Goal: Check status

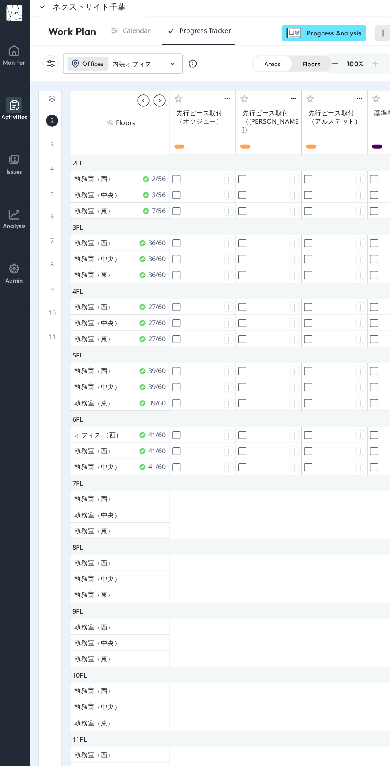
click at [108, 25] on div "Calendar" at bounding box center [110, 27] width 22 height 8
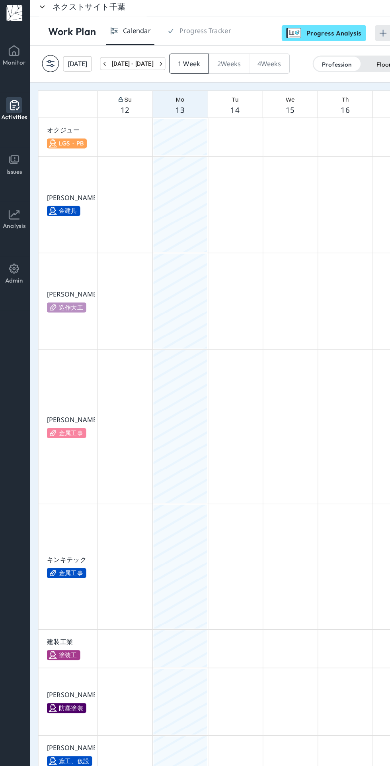
click at [170, 23] on div "Progress Tracker" at bounding box center [164, 27] width 41 height 8
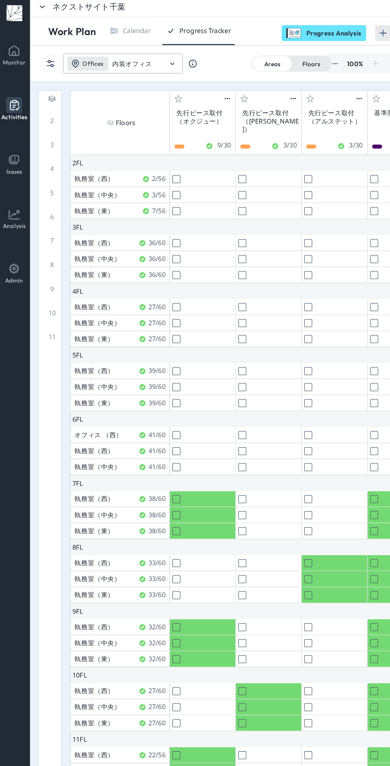
click at [129, 50] on input "内装オフィス" at bounding box center [111, 53] width 40 height 7
click at [183, 102] on div "先行ピース取付 （オクジュー）" at bounding box center [163, 95] width 47 height 13
click at [197, 98] on div "先行ピース取付（[PERSON_NAME]）" at bounding box center [216, 99] width 47 height 20
click at [191, 53] on section "Offices 内装オフィス Areas Floors 100 % Export" at bounding box center [207, 53] width 365 height 29
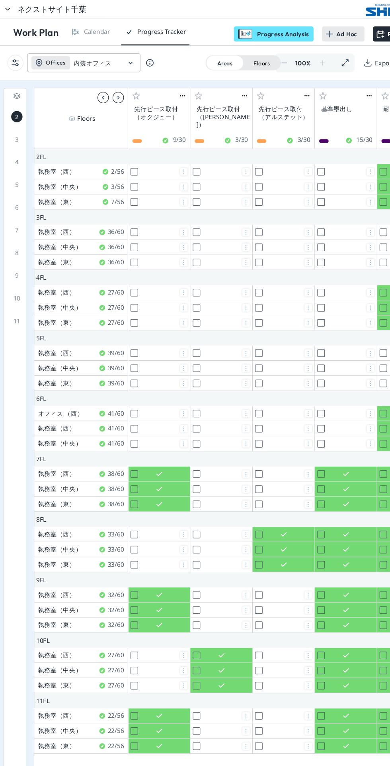
click at [128, 54] on input "内装オフィス" at bounding box center [111, 53] width 40 height 7
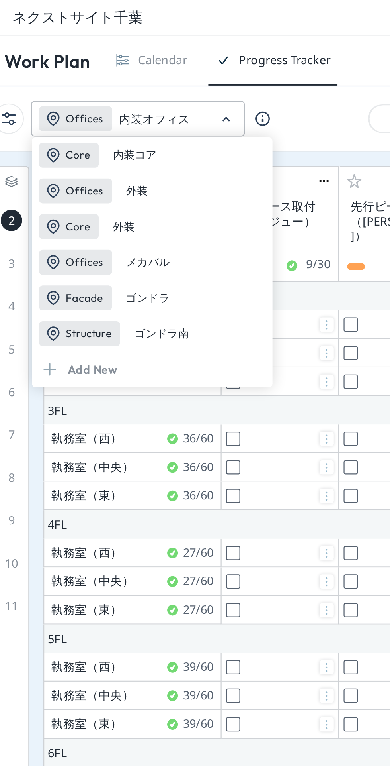
click at [106, 134] on div "ゴンドラ" at bounding box center [104, 133] width 20 height 6
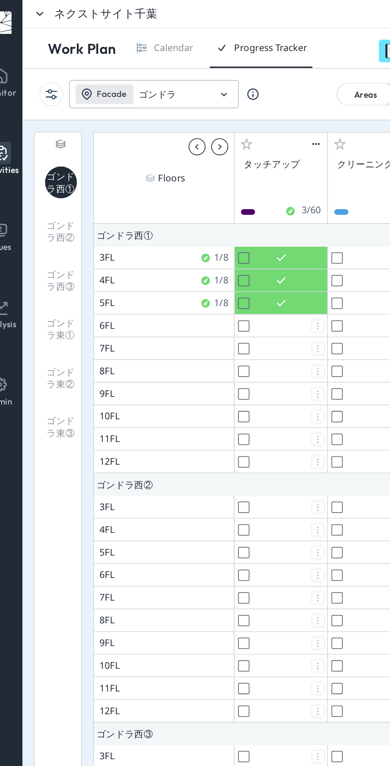
click at [47, 124] on div "ゴンドラ西②" at bounding box center [47, 130] width 18 height 18
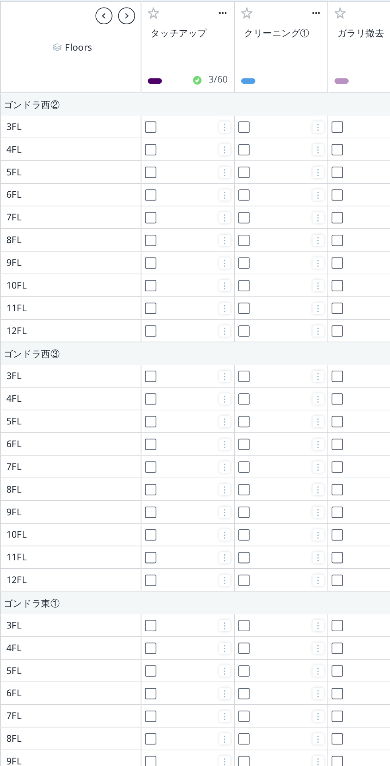
scroll to position [139, 0]
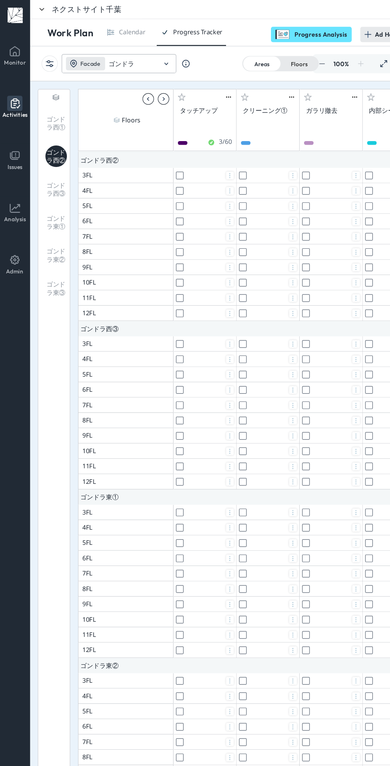
click at [131, 54] on div "Facade ゴンドラ" at bounding box center [93, 53] width 82 height 16
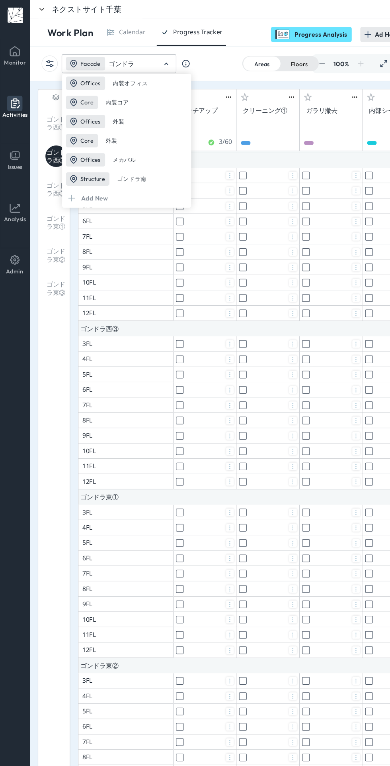
click at [130, 72] on div "Offices 内装オフィス" at bounding box center [106, 69] width 108 height 16
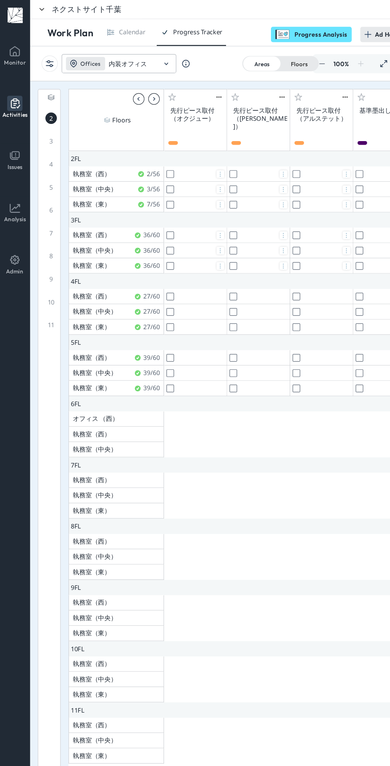
click at [129, 53] on input "内装オフィス" at bounding box center [111, 53] width 40 height 7
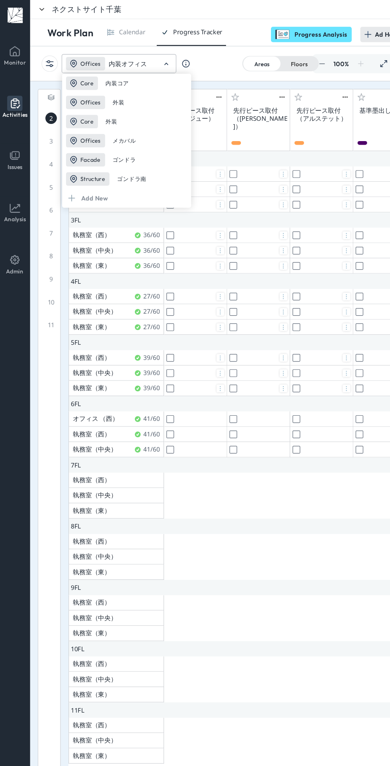
click at [123, 133] on div "Facade ゴンドラ" at bounding box center [106, 133] width 108 height 16
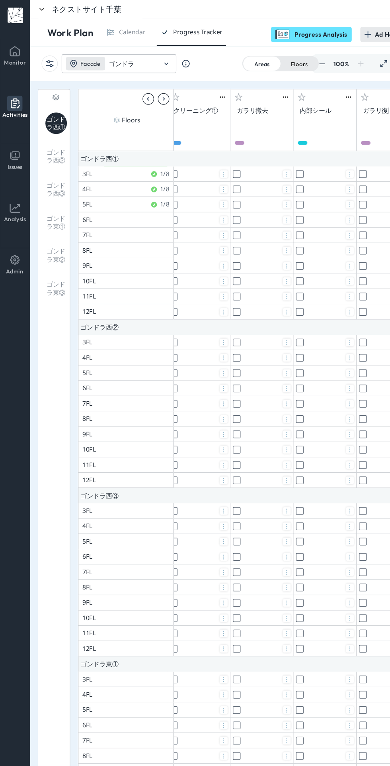
scroll to position [0, 0]
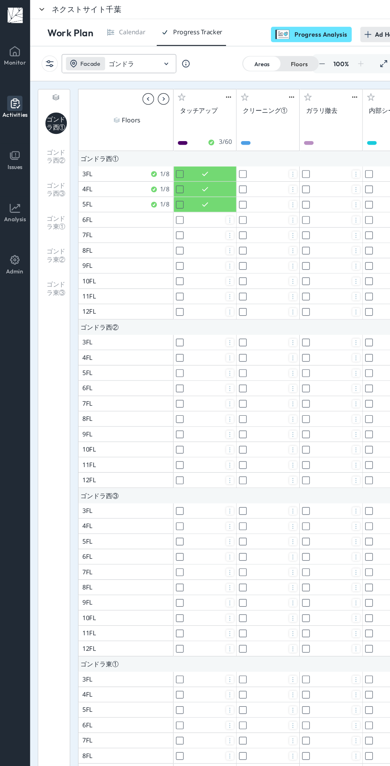
click at [138, 53] on icon at bounding box center [139, 53] width 10 height 10
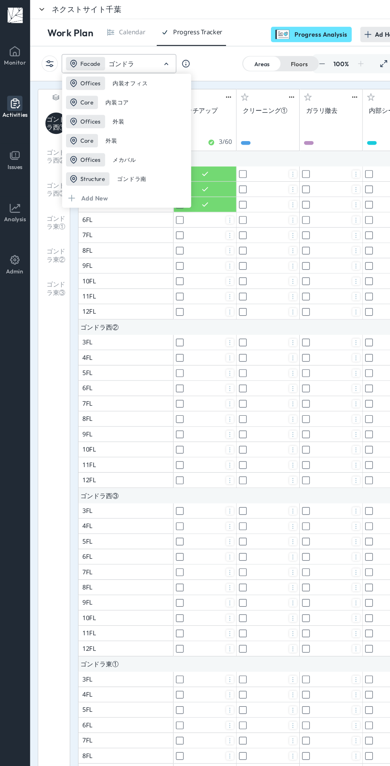
click at [123, 63] on div "Offices 内装オフィス" at bounding box center [106, 69] width 108 height 16
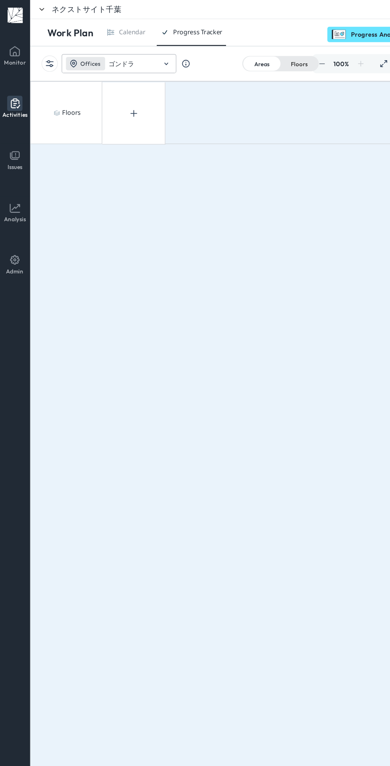
type input "内装オフィス"
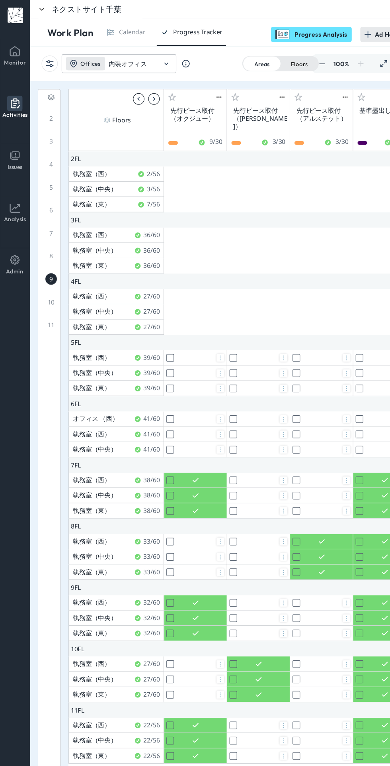
scroll to position [370, 0]
